Goal: Transaction & Acquisition: Purchase product/service

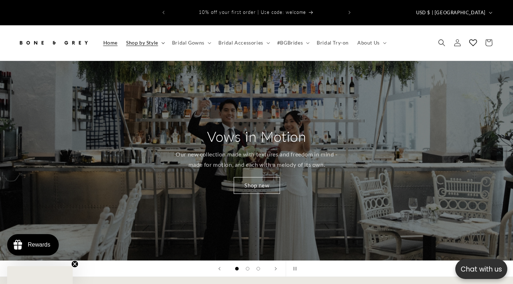
click at [145, 40] on span "Shop by Style" at bounding box center [142, 43] width 32 height 6
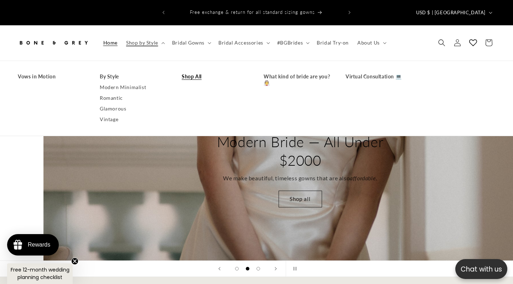
scroll to position [0, 513]
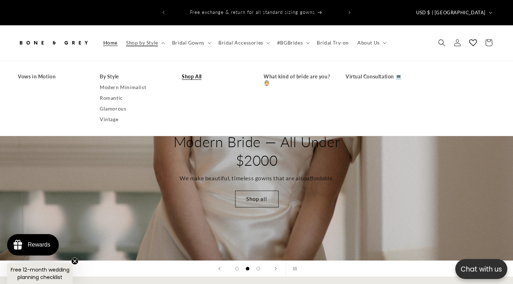
click at [190, 71] on link "Shop All" at bounding box center [216, 76] width 68 height 11
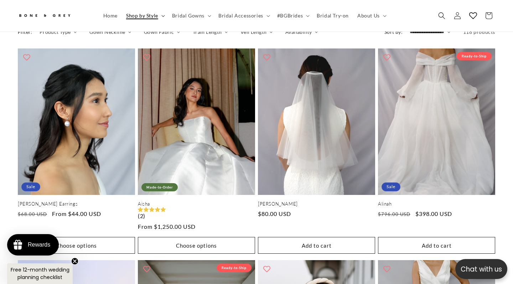
scroll to position [0, 173]
click at [186, 16] on span "Bridal Gowns" at bounding box center [188, 15] width 32 height 6
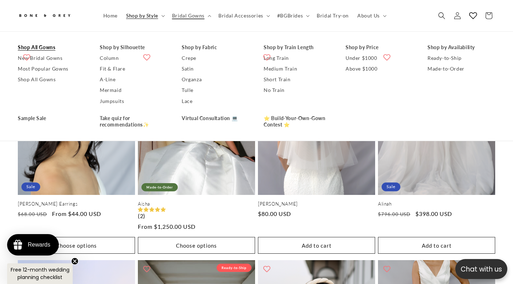
click at [43, 48] on link "Shop All Gowns" at bounding box center [52, 47] width 68 height 11
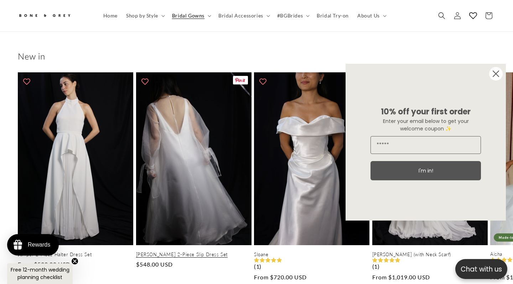
scroll to position [0, 173]
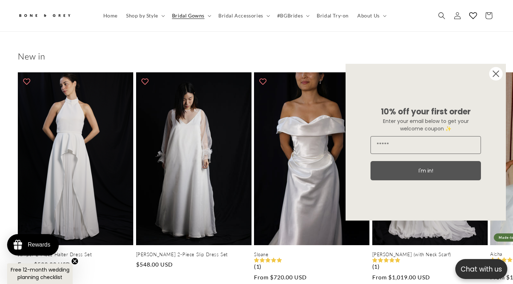
click at [497, 74] on circle "Close dialog" at bounding box center [496, 74] width 14 height 14
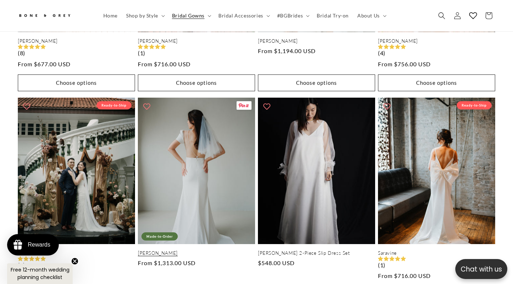
scroll to position [0, 0]
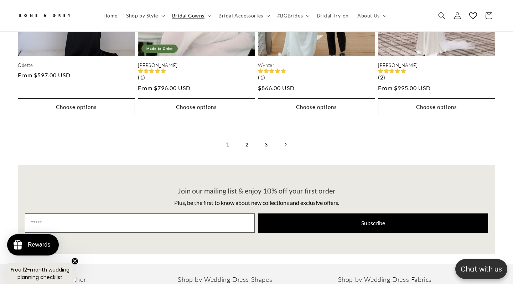
click at [249, 136] on link "2" at bounding box center [247, 144] width 16 height 16
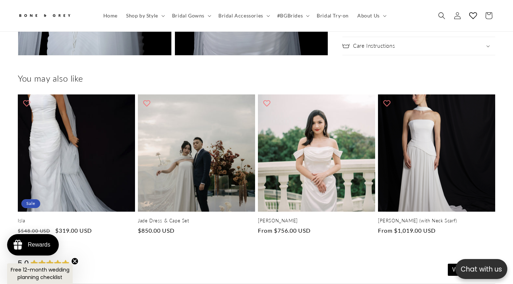
scroll to position [0, 173]
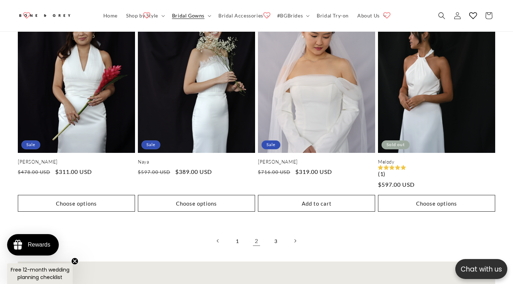
scroll to position [1728, 0]
click at [273, 233] on link "3" at bounding box center [276, 241] width 16 height 16
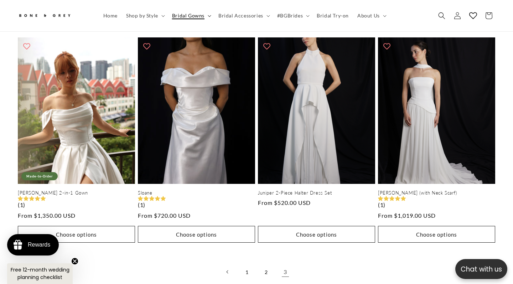
click at [208, 17] on icon at bounding box center [210, 16] width 4 height 2
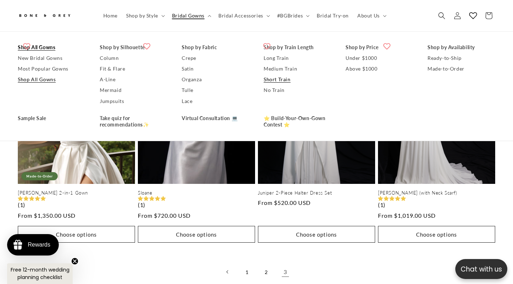
scroll to position [0, 173]
click at [267, 16] on icon at bounding box center [269, 16] width 4 height 2
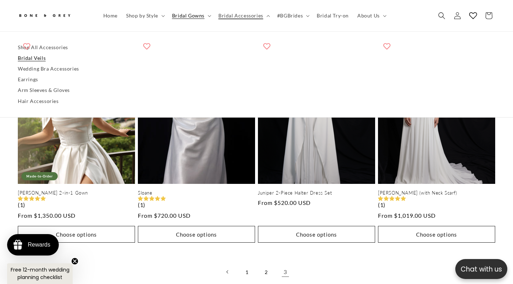
scroll to position [0, 346]
click at [42, 57] on link "Bridal Veils" at bounding box center [257, 58] width 478 height 11
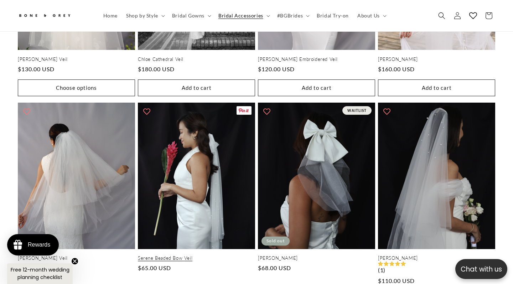
scroll to position [0, 346]
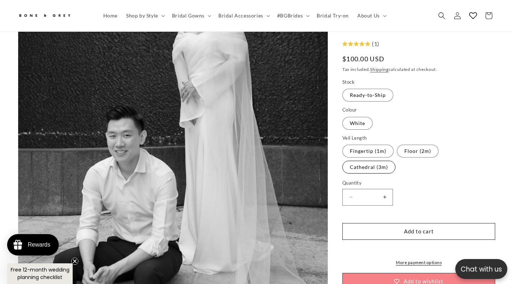
scroll to position [217, 0]
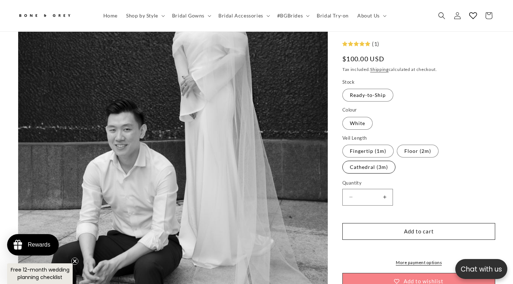
click at [396, 161] on label "Cathedral (3m) Variant sold out or unavailable" at bounding box center [368, 167] width 53 height 13
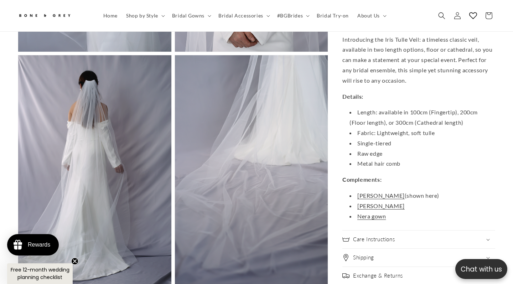
scroll to position [0, 346]
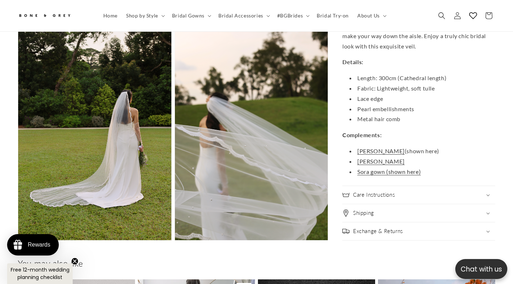
scroll to position [1199, 0]
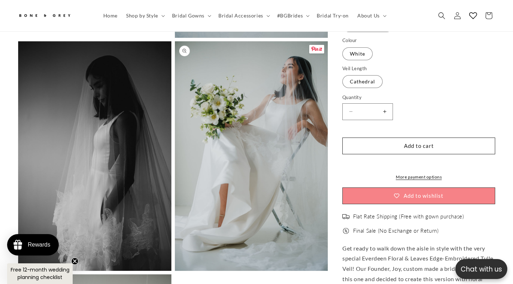
scroll to position [971, 0]
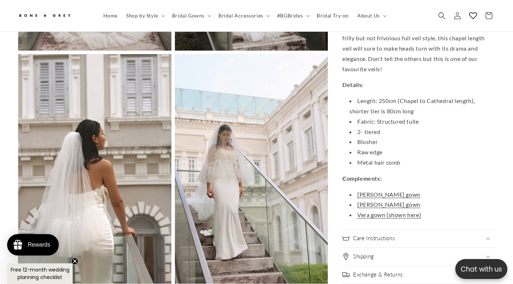
scroll to position [804, 0]
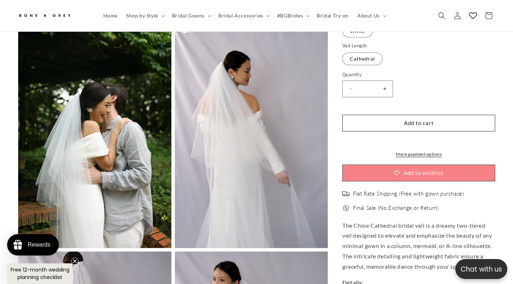
scroll to position [0, 173]
